Goal: Task Accomplishment & Management: Use online tool/utility

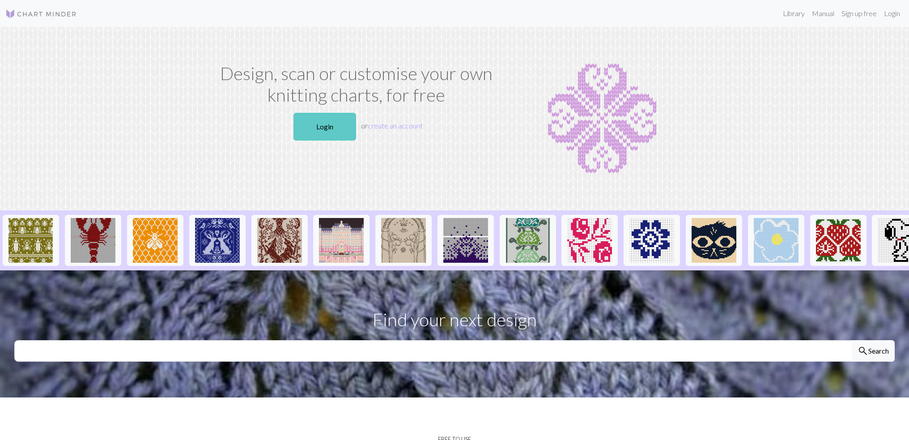
click at [326, 132] on link "Login" at bounding box center [324, 127] width 63 height 28
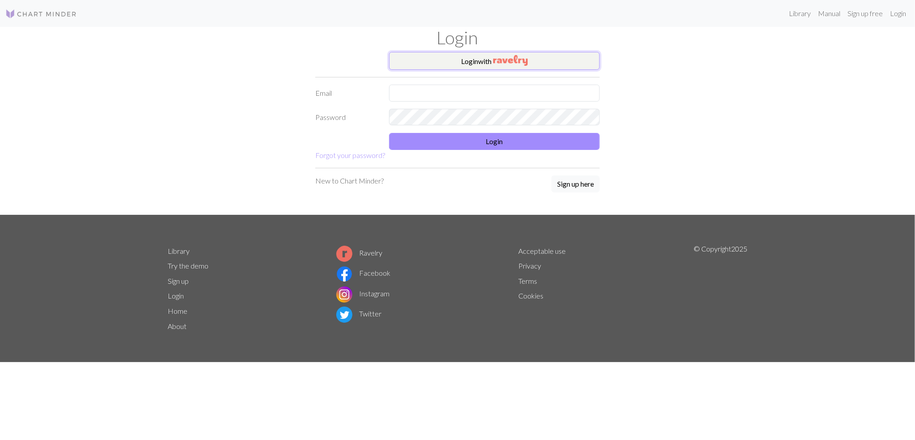
click at [462, 59] on button "Login with" at bounding box center [494, 61] width 211 height 18
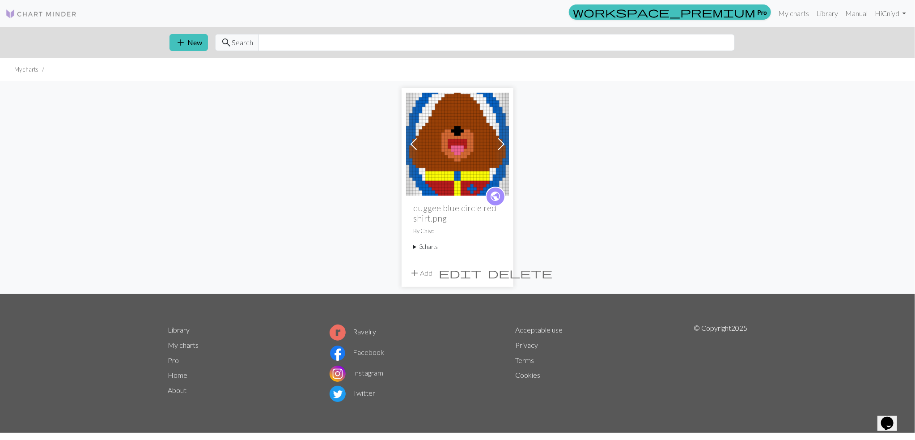
click at [461, 157] on img at bounding box center [457, 144] width 103 height 103
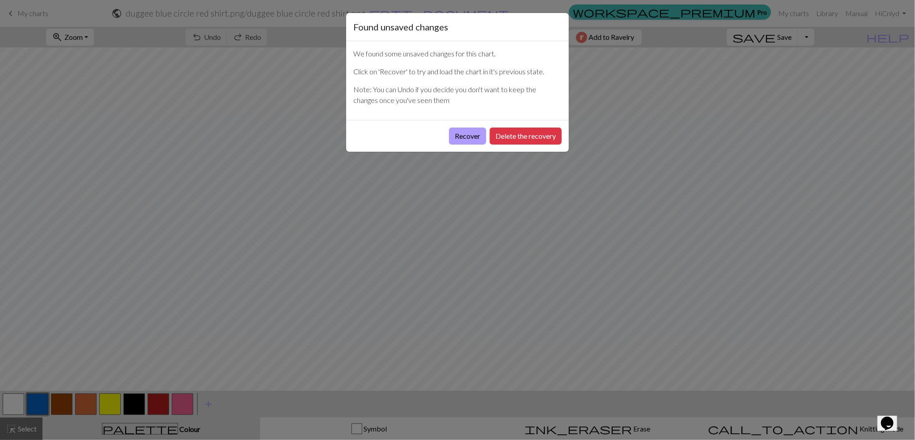
drag, startPoint x: 522, startPoint y: 138, endPoint x: 462, endPoint y: 135, distance: 60.0
click at [461, 135] on div "Recover Delete the recovery" at bounding box center [457, 136] width 223 height 32
click at [529, 138] on button "Delete the recovery" at bounding box center [526, 135] width 72 height 17
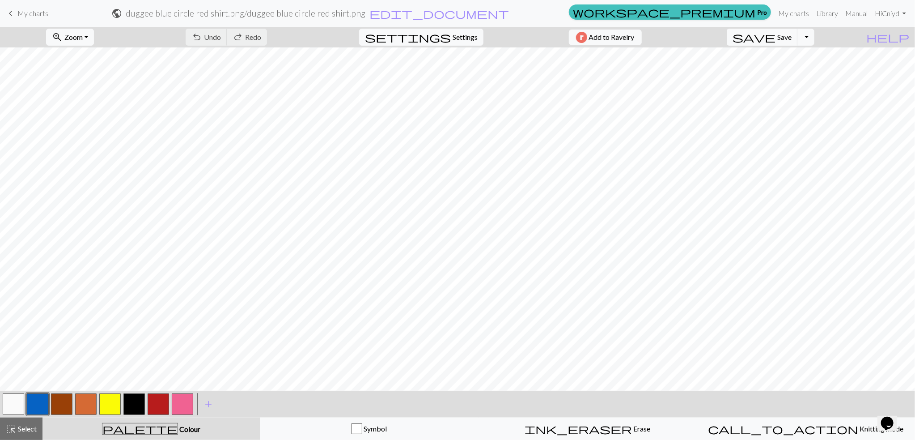
click at [69, 407] on button "button" at bounding box center [61, 403] width 21 height 21
click at [212, 32] on button "undo Undo Undo" at bounding box center [207, 37] width 42 height 17
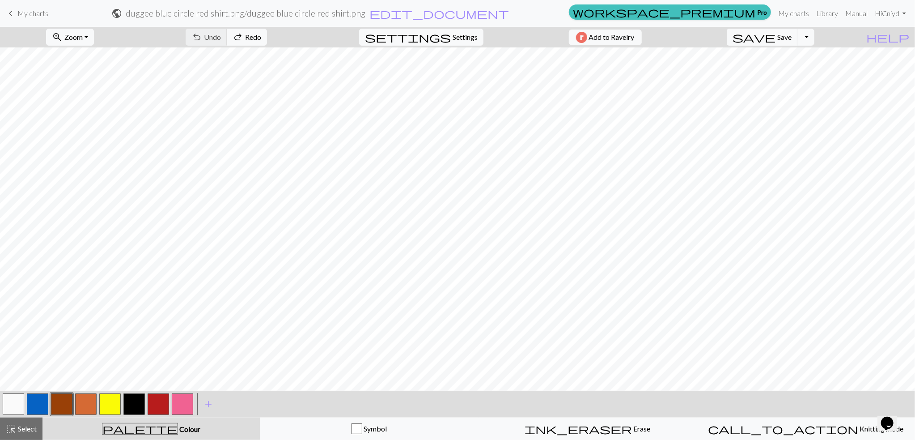
click at [212, 32] on div "undo Undo Undo redo Redo Redo" at bounding box center [226, 37] width 95 height 21
click at [13, 401] on button "button" at bounding box center [13, 403] width 21 height 21
click at [60, 413] on button "button" at bounding box center [61, 403] width 21 height 21
click at [768, 37] on span "save" at bounding box center [754, 37] width 43 height 13
click at [807, 39] on button "Toggle Dropdown" at bounding box center [805, 37] width 17 height 17
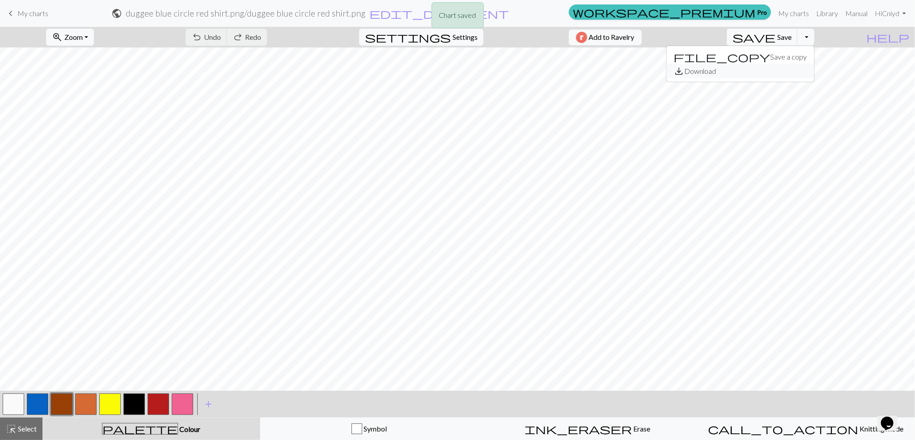
click at [758, 68] on button "save_alt Download" at bounding box center [741, 71] width 148 height 14
click at [92, 41] on button "zoom_in Zoom Zoom" at bounding box center [70, 37] width 48 height 17
click at [78, 86] on button "Fit height" at bounding box center [82, 85] width 71 height 14
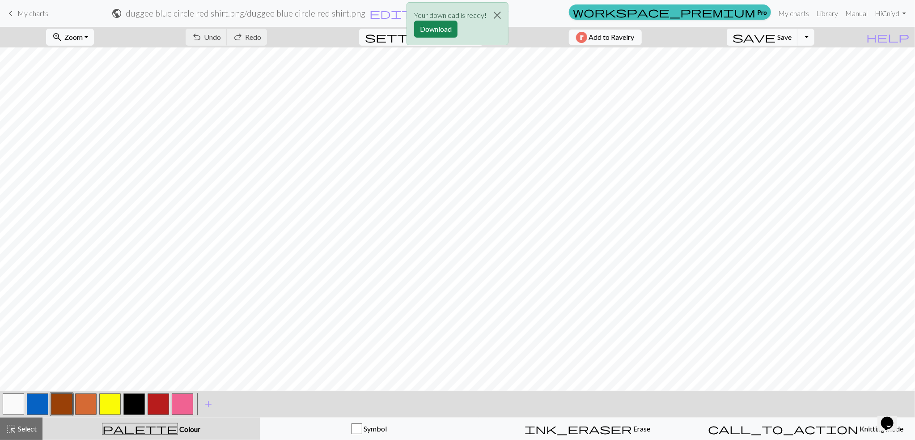
click at [10, 412] on button "button" at bounding box center [13, 403] width 21 height 21
click at [107, 404] on button "button" at bounding box center [109, 403] width 21 height 21
click at [97, 396] on div at bounding box center [86, 404] width 24 height 24
click at [94, 403] on button "button" at bounding box center [85, 403] width 21 height 21
click at [38, 406] on button "button" at bounding box center [37, 403] width 21 height 21
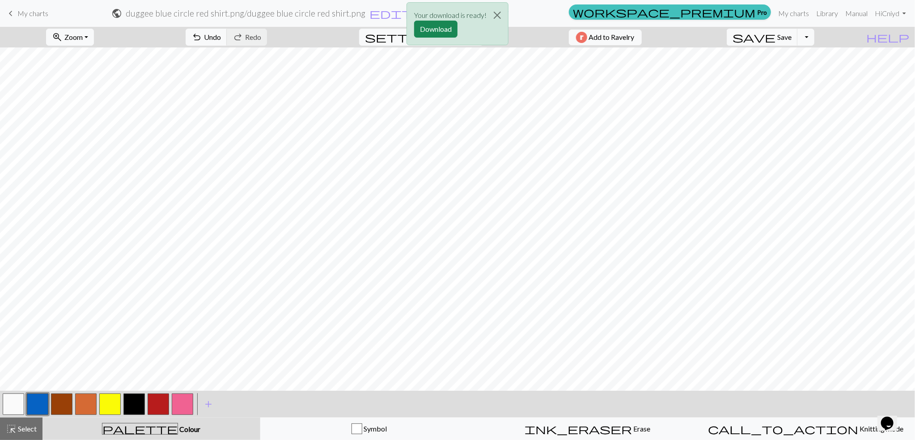
click at [205, 39] on div "Your download is ready! Download" at bounding box center [457, 26] width 915 height 52
click at [201, 33] on div "Your download is ready! Download" at bounding box center [457, 26] width 915 height 52
click at [192, 41] on div "Your download is ready! Download" at bounding box center [457, 26] width 915 height 52
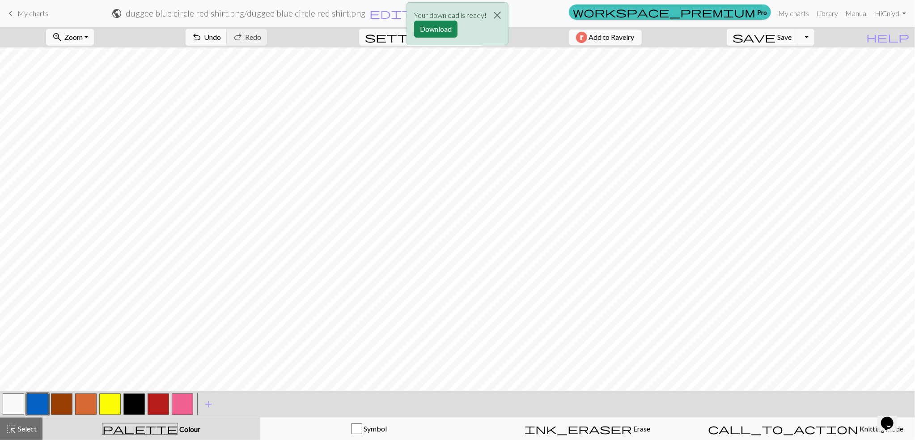
click at [192, 41] on div "Your download is ready! Download" at bounding box center [457, 26] width 915 height 52
drag, startPoint x: 17, startPoint y: 408, endPoint x: 56, endPoint y: 399, distance: 40.3
click at [17, 408] on button "button" at bounding box center [13, 403] width 21 height 21
click at [212, 42] on div "Your download is ready! Download" at bounding box center [457, 26] width 915 height 52
click at [207, 41] on div "Your download is ready! Download" at bounding box center [457, 26] width 915 height 52
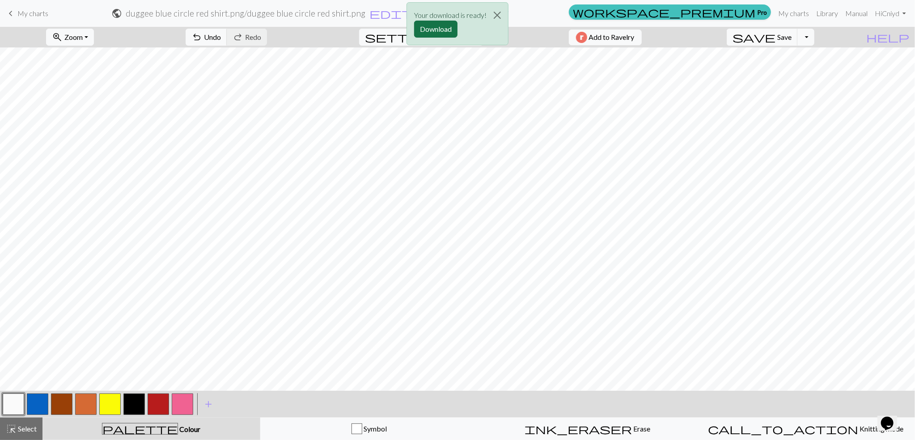
click at [443, 28] on button "Download" at bounding box center [435, 29] width 43 height 17
click at [204, 37] on span "Undo" at bounding box center [212, 37] width 17 height 8
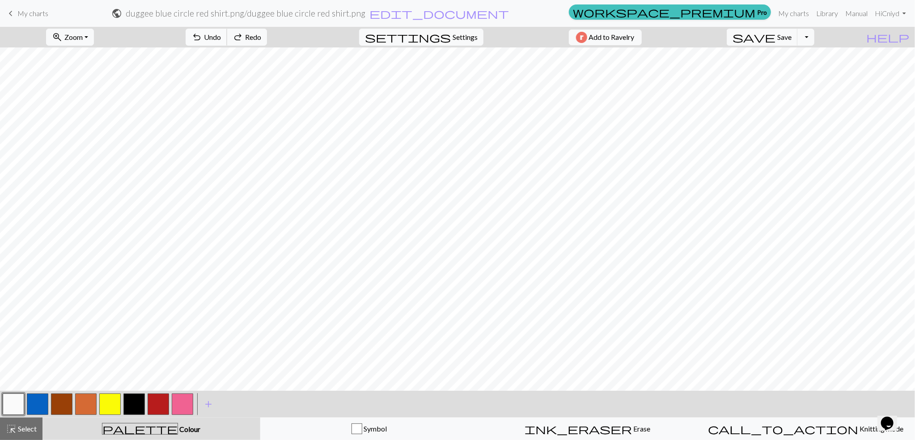
click at [204, 37] on span "Undo" at bounding box center [212, 37] width 17 height 8
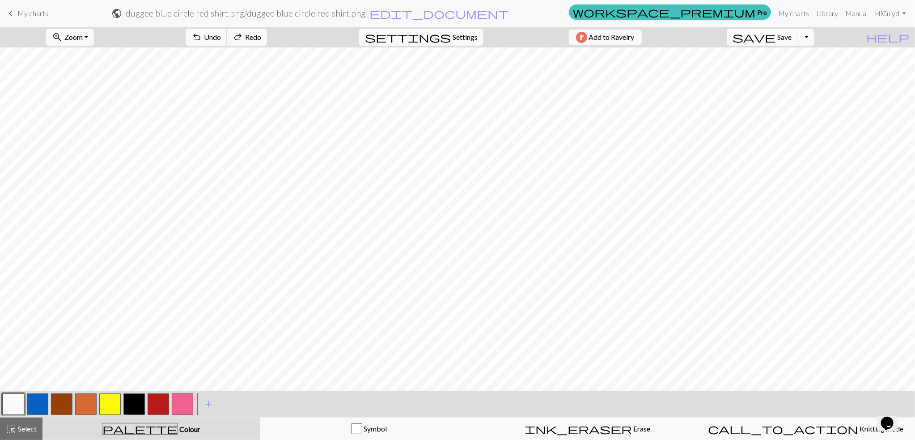
click at [204, 37] on span "Undo" at bounding box center [212, 37] width 17 height 8
click at [246, 38] on span "Redo" at bounding box center [253, 37] width 16 height 8
click at [787, 38] on span "Save" at bounding box center [784, 37] width 14 height 8
click at [759, 37] on span "save" at bounding box center [754, 37] width 43 height 13
click at [805, 39] on div "Chart saved Chart saved" at bounding box center [457, 35] width 915 height 71
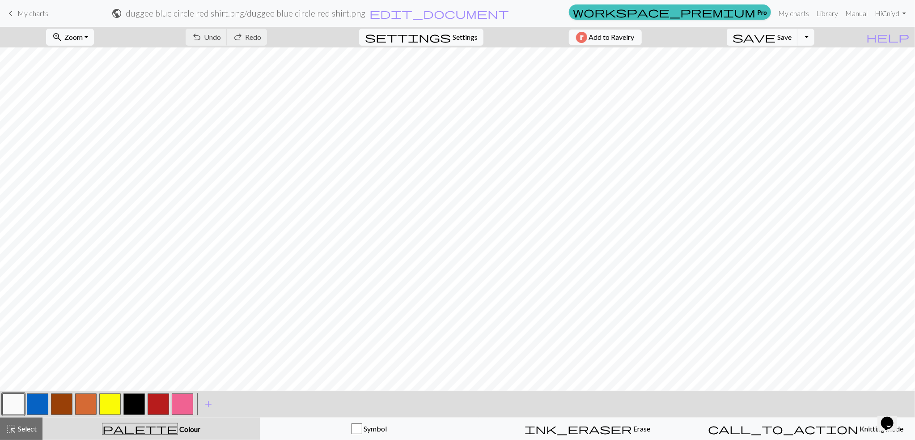
click at [805, 39] on button "Toggle Dropdown" at bounding box center [805, 37] width 17 height 17
click at [687, 69] on button "save_alt Download" at bounding box center [741, 71] width 148 height 14
click at [86, 408] on button "button" at bounding box center [85, 403] width 21 height 21
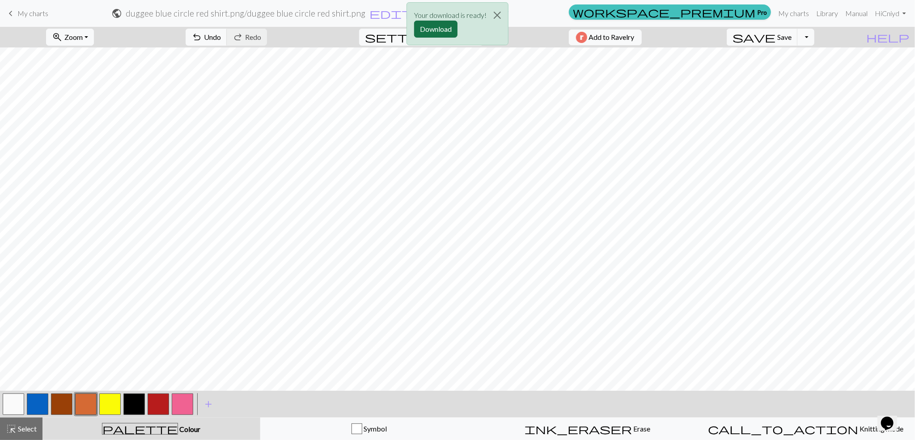
click at [431, 32] on button "Download" at bounding box center [435, 29] width 43 height 17
click at [42, 19] on link "keyboard_arrow_left My charts" at bounding box center [26, 13] width 43 height 15
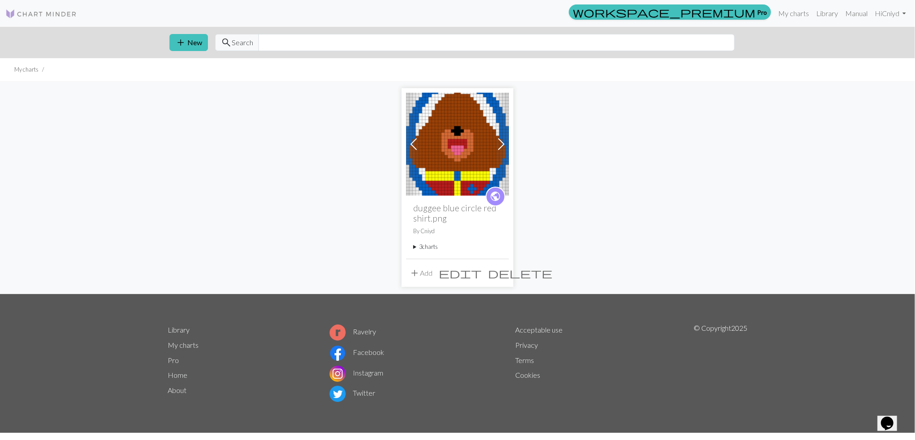
click at [421, 147] on link "Previous" at bounding box center [414, 144] width 16 height 103
click at [506, 137] on span at bounding box center [501, 144] width 14 height 14
click at [506, 138] on span at bounding box center [501, 144] width 14 height 14
click at [432, 249] on summary "3 charts" at bounding box center [457, 246] width 89 height 8
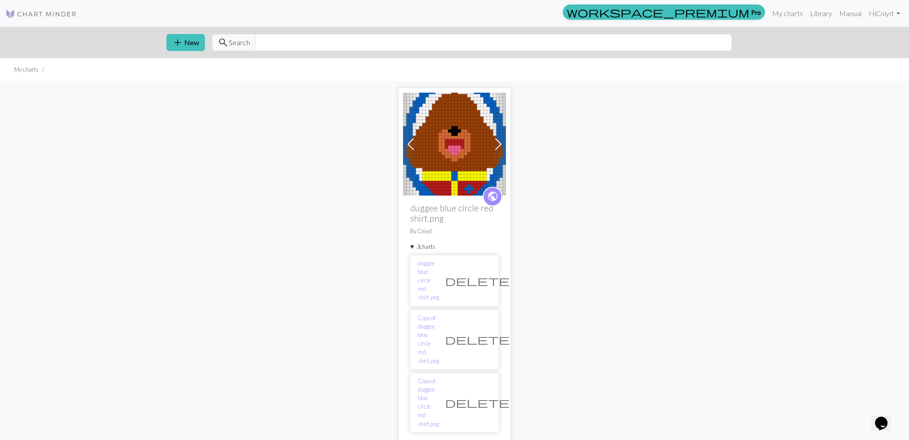
click at [489, 141] on img at bounding box center [454, 144] width 103 height 103
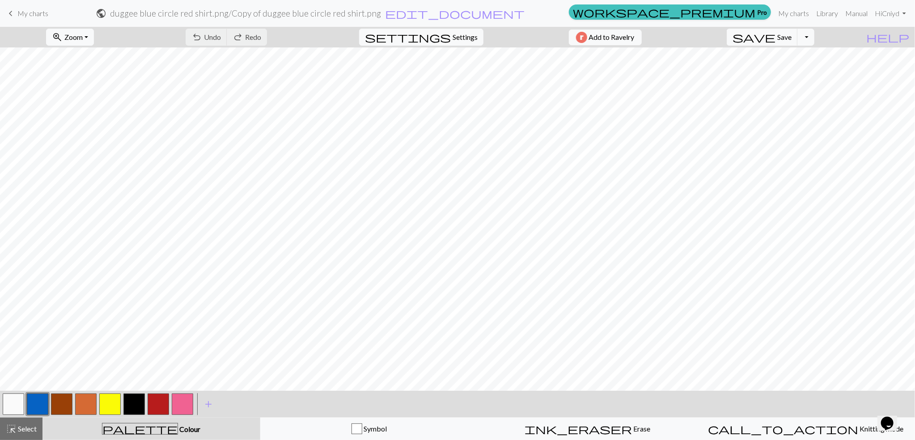
click at [37, 14] on span "My charts" at bounding box center [32, 13] width 31 height 8
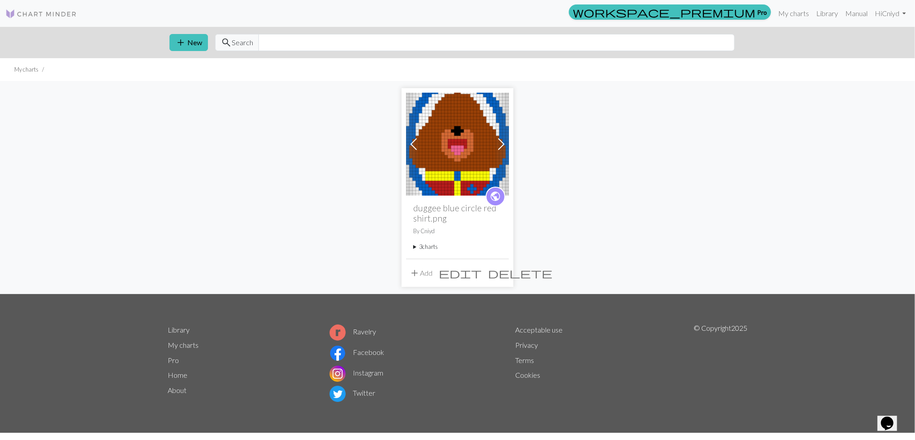
click at [424, 252] on div "public duggee blue circle red shirt.png By Cniyd 3 charts duggee blue circle re…" at bounding box center [457, 226] width 103 height 63
click at [415, 149] on span at bounding box center [414, 144] width 14 height 14
